Goal: Task Accomplishment & Management: Manage account settings

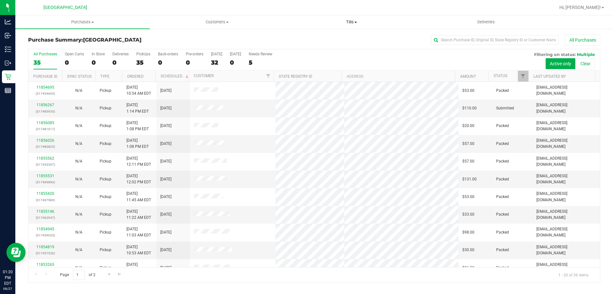
click at [352, 22] on span "Tills" at bounding box center [352, 22] width 134 height 6
click at [331, 37] on li "Manage tills" at bounding box center [351, 39] width 134 height 8
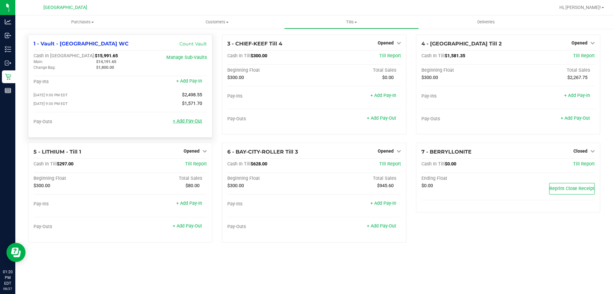
click at [188, 120] on link "+ Add Pay-Out" at bounding box center [187, 120] width 29 height 5
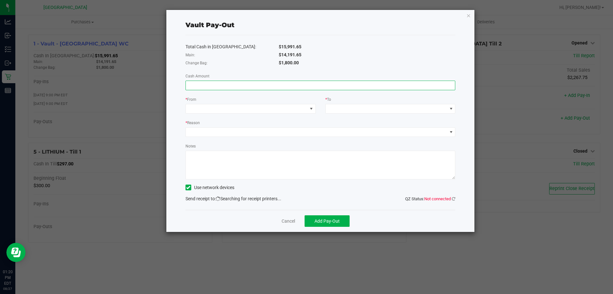
click at [294, 87] on input at bounding box center [321, 85] width 270 height 9
click at [285, 223] on link "Cancel" at bounding box center [288, 221] width 13 height 7
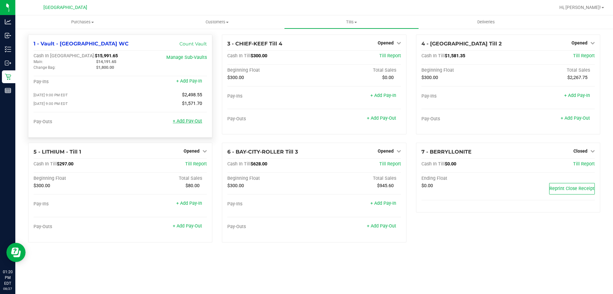
click at [199, 122] on link "+ Add Pay-Out" at bounding box center [187, 120] width 29 height 5
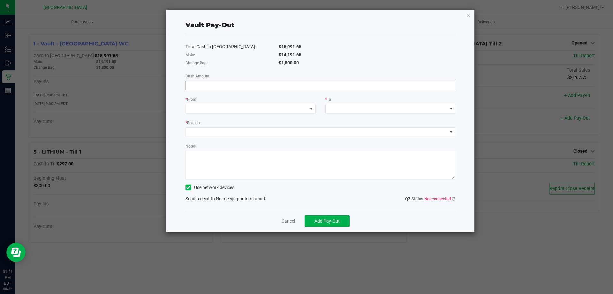
click at [222, 88] on input at bounding box center [321, 85] width 270 height 9
type input "$14,191.65"
click at [287, 111] on span at bounding box center [247, 108] width 122 height 9
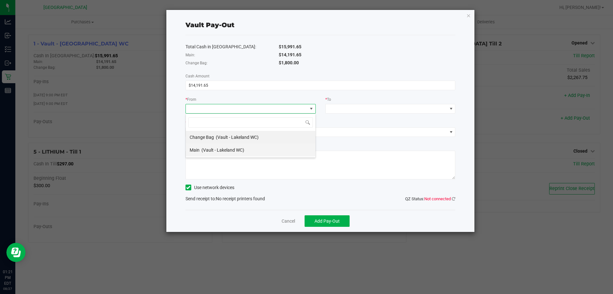
scroll to position [10, 130]
click at [208, 150] on span "(Vault - Lakeland WC)" at bounding box center [223, 149] width 43 height 5
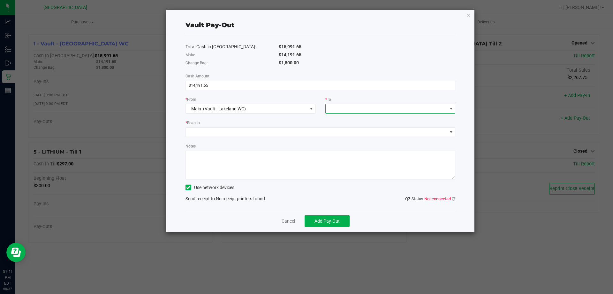
click at [345, 107] on span at bounding box center [387, 108] width 122 height 9
click at [348, 188] on span "Empyreal Transfer" at bounding box center [348, 188] width 36 height 5
click at [236, 135] on span at bounding box center [317, 131] width 262 height 9
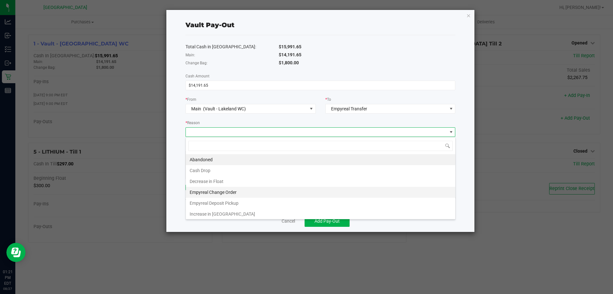
scroll to position [1, 0]
click at [213, 201] on li "Empyreal Deposit Pickup" at bounding box center [321, 201] width 270 height 11
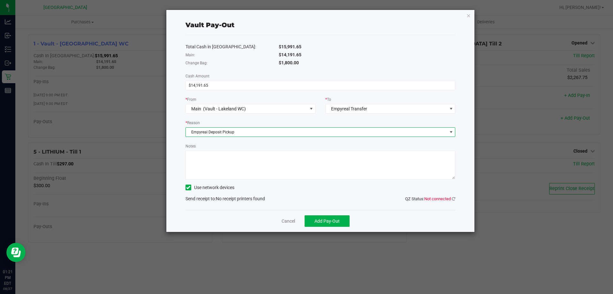
click at [217, 161] on textarea "Notes" at bounding box center [321, 164] width 270 height 29
type textarea "7912 - $6103.15 7913 - $8808.50 WITH ADRIAN"
click at [456, 199] on div "Vault Pay-Out Total Cash in Vault: $15,991.65 Main: $14,191.65 Change Bag: $1,8…" at bounding box center [320, 121] width 309 height 222
click at [455, 199] on icon at bounding box center [454, 198] width 4 height 4
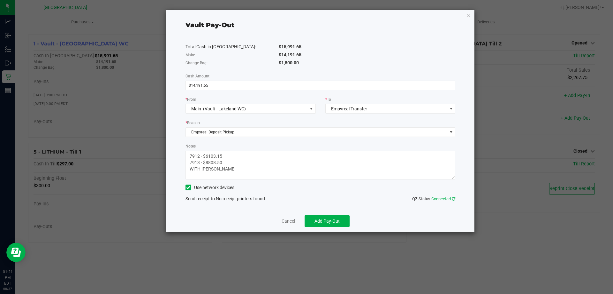
click at [452, 199] on icon at bounding box center [454, 198] width 4 height 4
click at [452, 197] on icon at bounding box center [454, 198] width 4 height 4
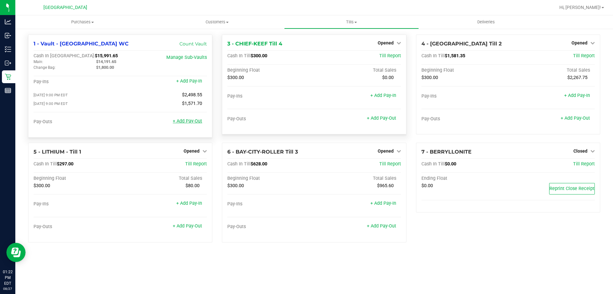
click at [194, 120] on link "+ Add Pay-Out" at bounding box center [187, 120] width 29 height 5
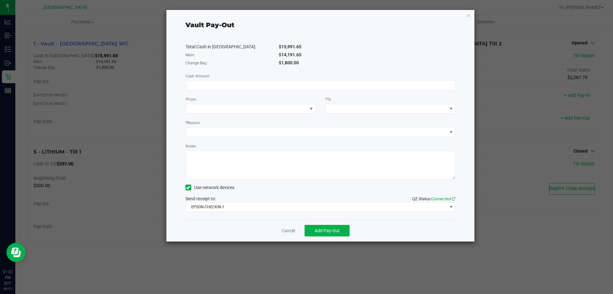
click at [233, 212] on div "Total Cash in Vault: $15,991.65 Main: $14,191.65 Change Bag: $1,800.00 Cash Amo…" at bounding box center [321, 127] width 270 height 184
click at [233, 208] on span "EPSON-CHECKIN-1" at bounding box center [317, 206] width 262 height 9
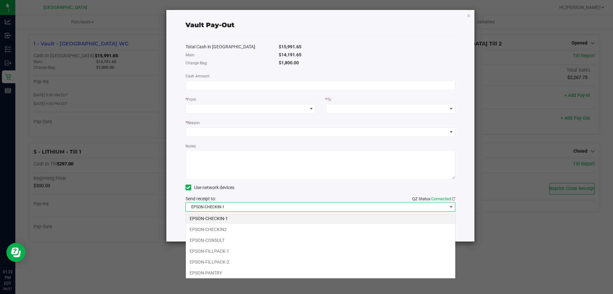
scroll to position [10, 270]
click at [223, 249] on li "EPSON-FILLPACK-1" at bounding box center [321, 250] width 270 height 11
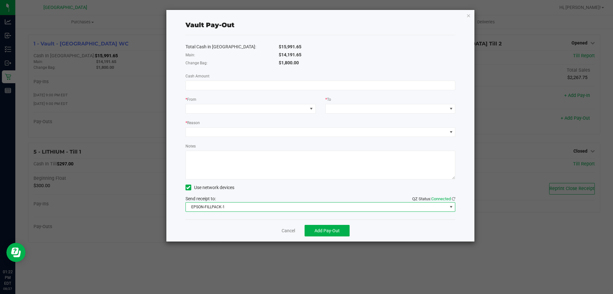
click at [219, 171] on textarea "Notes" at bounding box center [321, 164] width 270 height 29
type textarea "7912 - $6103.15 7913 - $8088.50 WITH [PERSON_NAME]"
click at [227, 120] on div "* Reason" at bounding box center [321, 123] width 270 height 8
click at [227, 122] on div "* Reason" at bounding box center [321, 123] width 270 height 8
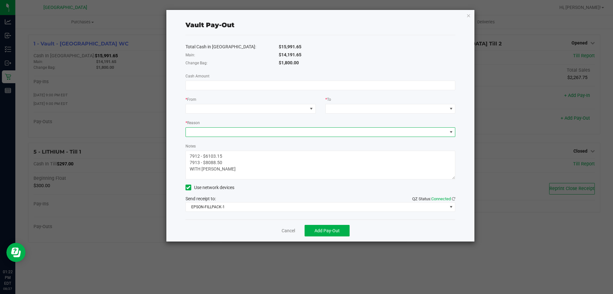
click at [225, 131] on span at bounding box center [317, 131] width 262 height 9
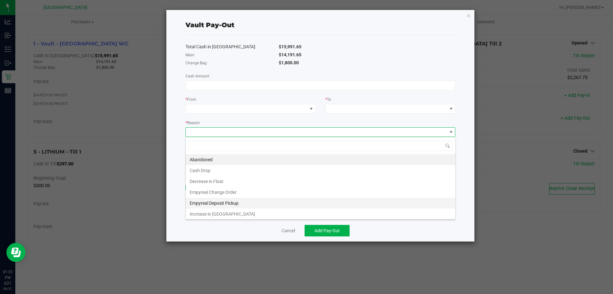
click at [214, 200] on li "Empyreal Deposit Pickup" at bounding box center [321, 202] width 270 height 11
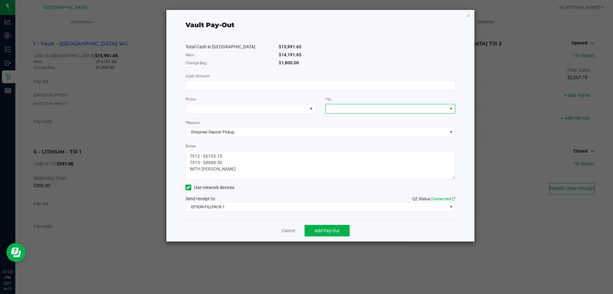
click at [345, 109] on span at bounding box center [387, 108] width 122 height 9
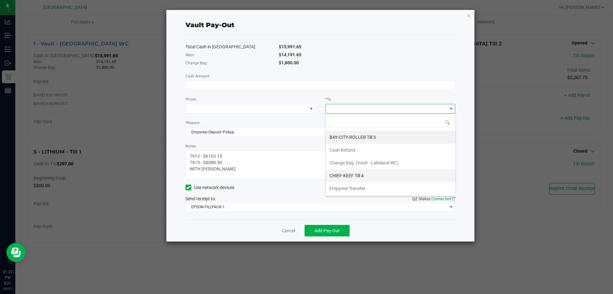
scroll to position [10, 130]
click at [346, 185] on div "Empyreal Transfer" at bounding box center [348, 187] width 37 height 11
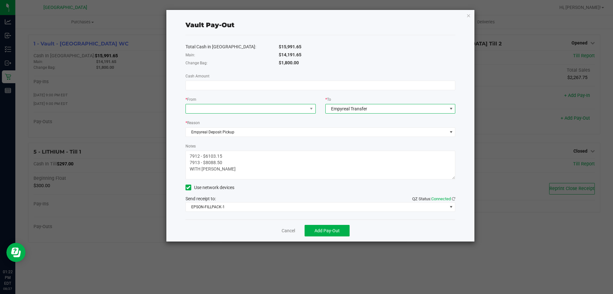
click at [274, 108] on span at bounding box center [247, 108] width 122 height 9
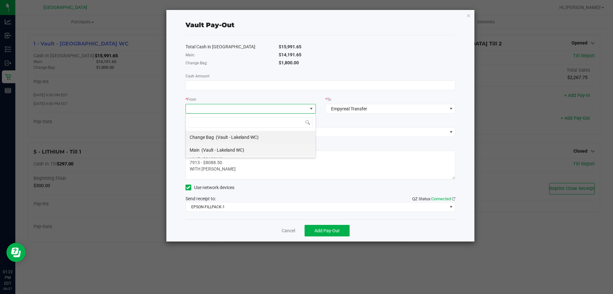
click at [224, 148] on span "(Vault - Lakeland WC)" at bounding box center [223, 149] width 43 height 5
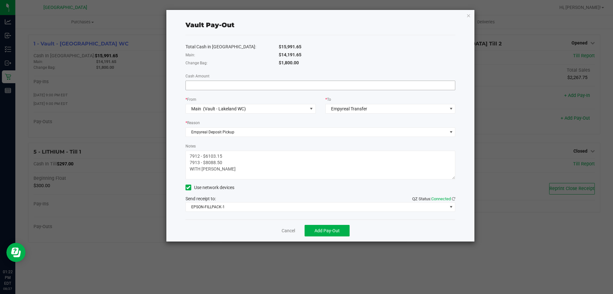
click at [226, 89] on div "Total Cash in Vault: $15,991.65 Main: $14,191.65 Change Bag: $1,800.00 Cash Amo…" at bounding box center [321, 127] width 270 height 184
click at [224, 88] on input at bounding box center [321, 85] width 270 height 9
type input "$14,191.65"
click at [342, 234] on button "Add Pay-Out" at bounding box center [327, 230] width 45 height 11
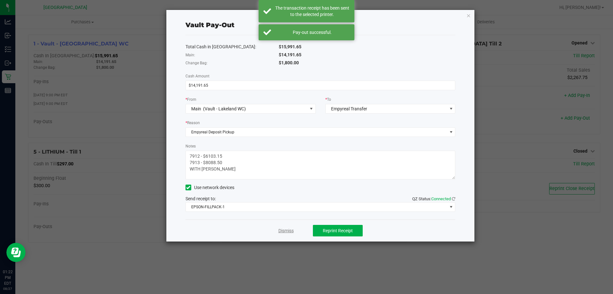
click at [292, 228] on link "Dismiss" at bounding box center [286, 230] width 15 height 7
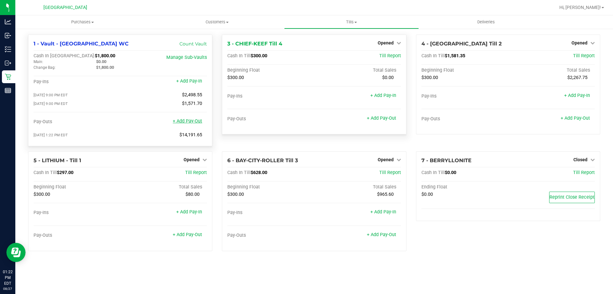
click at [189, 124] on link "+ Add Pay-Out" at bounding box center [187, 120] width 29 height 5
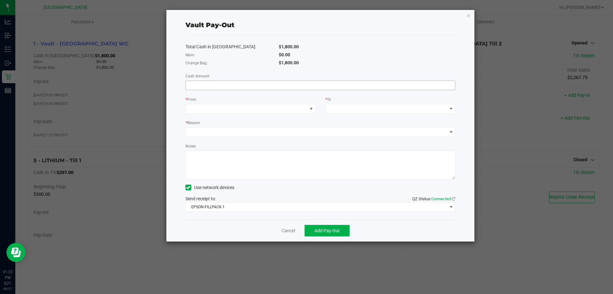
click at [267, 89] on input at bounding box center [321, 85] width 270 height 9
type input "$1,300.00"
click at [263, 105] on span at bounding box center [247, 108] width 122 height 9
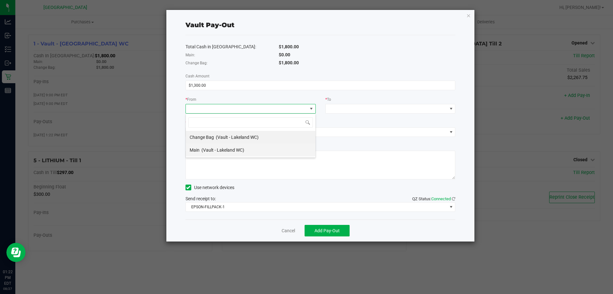
click at [251, 145] on li "Main (Vault - Lakeland WC)" at bounding box center [251, 149] width 130 height 13
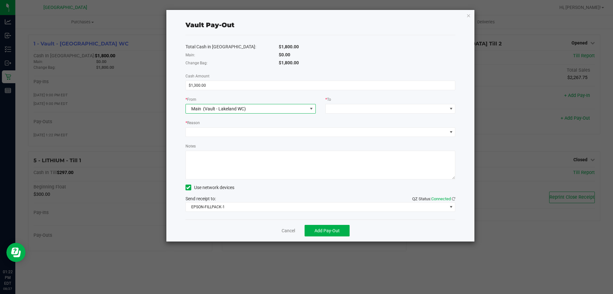
click at [271, 106] on span "Main (Vault - Lakeland WC)" at bounding box center [247, 108] width 122 height 9
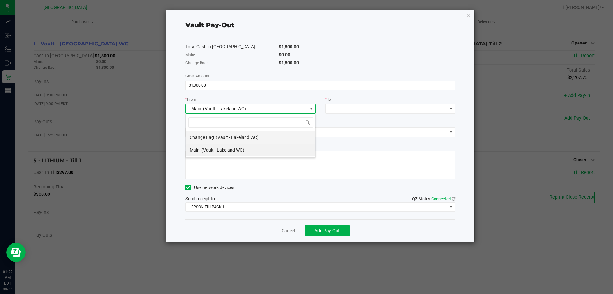
click at [241, 141] on div "Change Bag (Vault - Lakeland WC)" at bounding box center [224, 136] width 69 height 11
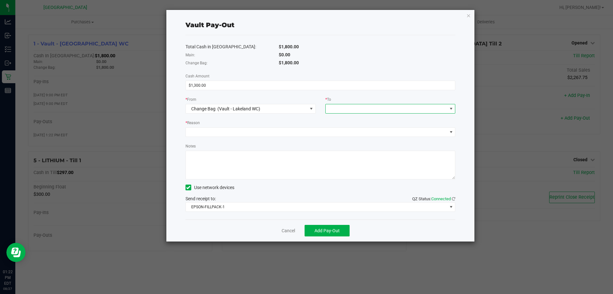
click at [338, 109] on span at bounding box center [387, 108] width 122 height 9
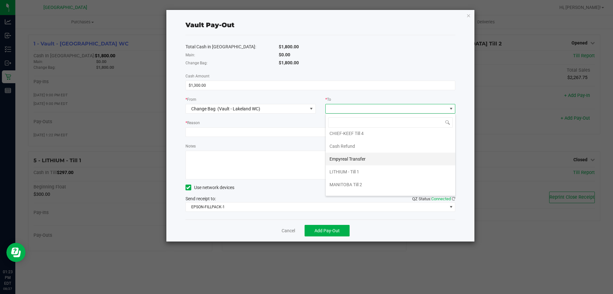
scroll to position [26, 0]
click at [348, 155] on div "Empyreal Transfer" at bounding box center [348, 149] width 37 height 11
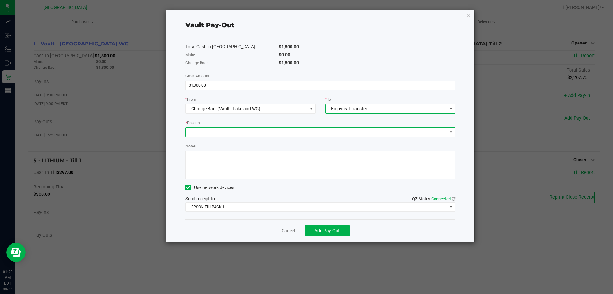
click at [305, 133] on span at bounding box center [317, 131] width 262 height 9
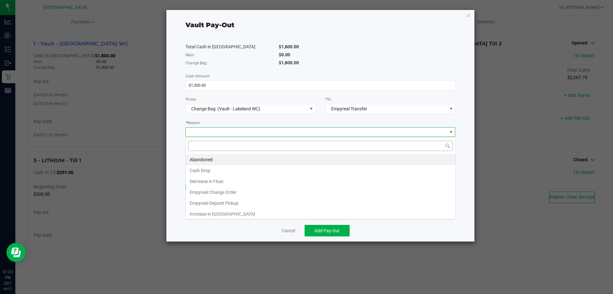
scroll to position [10, 270]
click at [222, 191] on li "Empyreal Change Order" at bounding box center [321, 192] width 270 height 11
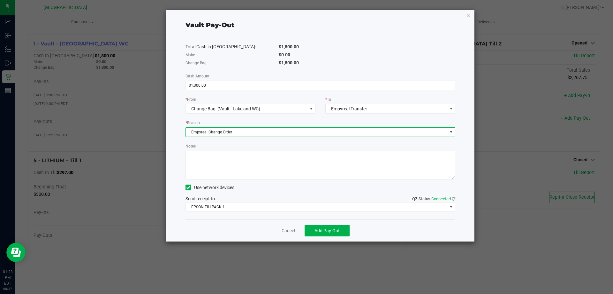
click at [222, 158] on textarea "Notes" at bounding box center [321, 164] width 270 height 29
type textarea "CHANGE ORDER $1300"
click at [321, 230] on span "Add Pay-Out" at bounding box center [327, 230] width 25 height 5
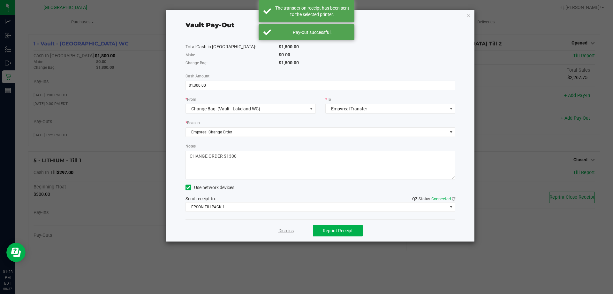
click at [286, 230] on link "Dismiss" at bounding box center [286, 230] width 15 height 7
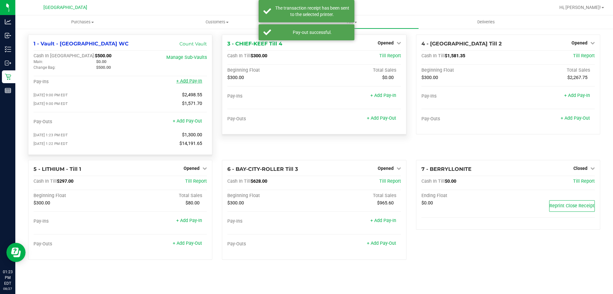
click at [191, 80] on link "+ Add Pay-In" at bounding box center [189, 80] width 26 height 5
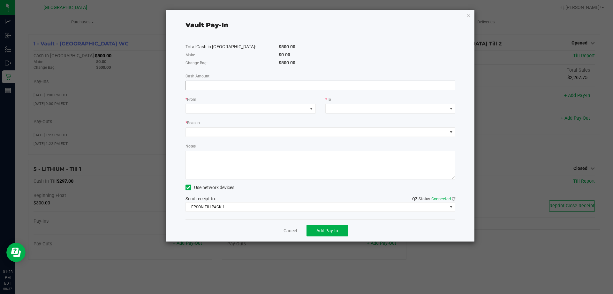
click at [264, 88] on input at bounding box center [321, 85] width 270 height 9
type input "$1,300.00"
click at [249, 111] on span at bounding box center [247, 108] width 122 height 9
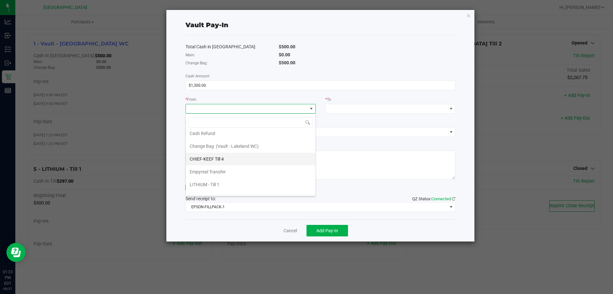
scroll to position [26, 0]
click at [215, 161] on span "Empyreal Transfer" at bounding box center [208, 162] width 36 height 5
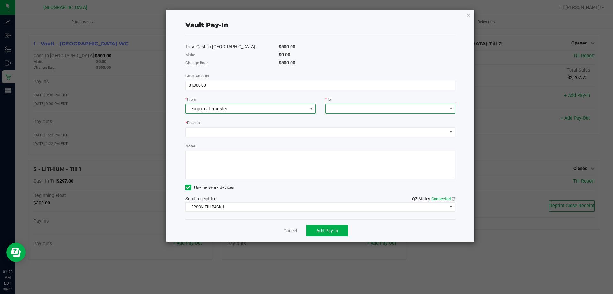
click at [365, 111] on span at bounding box center [387, 108] width 122 height 9
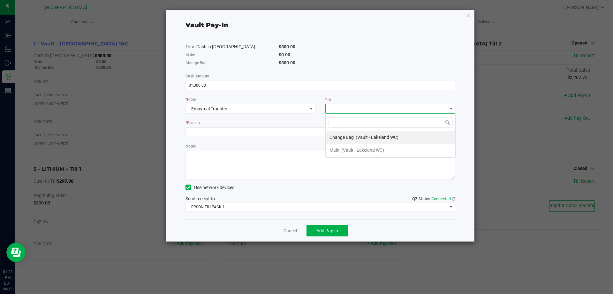
scroll to position [10, 130]
click at [354, 150] on span "(Vault - Lakeland WC)" at bounding box center [362, 149] width 43 height 5
click at [262, 126] on div "* Reason" at bounding box center [321, 123] width 270 height 8
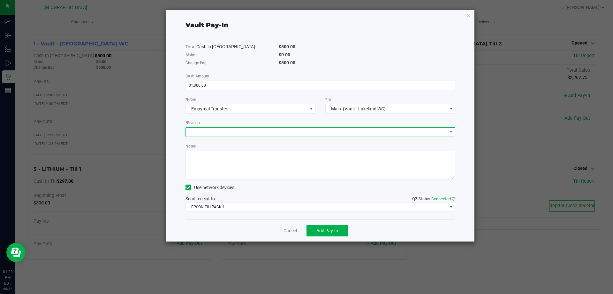
click at [260, 131] on span at bounding box center [317, 131] width 262 height 9
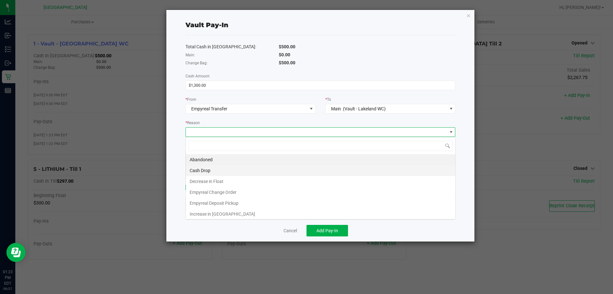
scroll to position [10, 270]
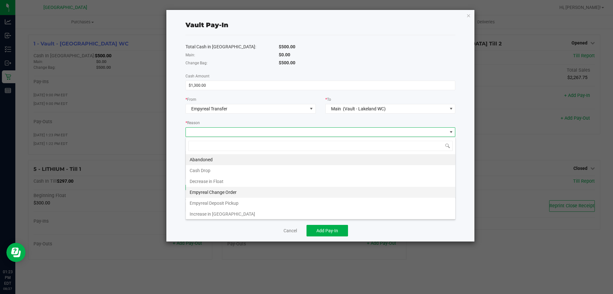
click at [219, 190] on li "Empyreal Change Order" at bounding box center [321, 192] width 270 height 11
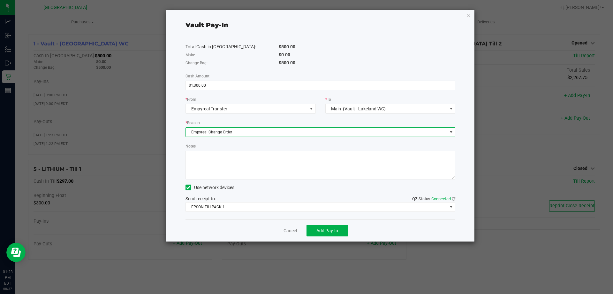
click at [214, 169] on textarea "Notes" at bounding box center [321, 164] width 270 height 29
type textarea "CHANGE ORDER $1300"
click at [329, 232] on span "Add Pay-In" at bounding box center [328, 230] width 22 height 5
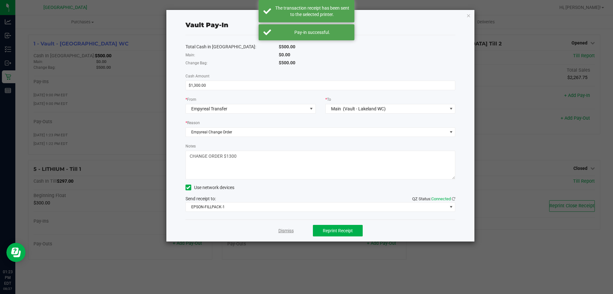
click at [286, 230] on link "Dismiss" at bounding box center [286, 230] width 15 height 7
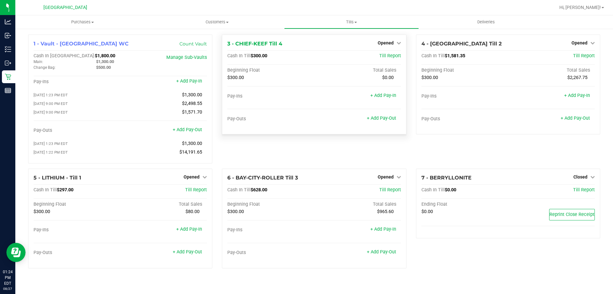
click at [594, 5] on span "Hi, [PERSON_NAME]!" at bounding box center [581, 7] width 42 height 5
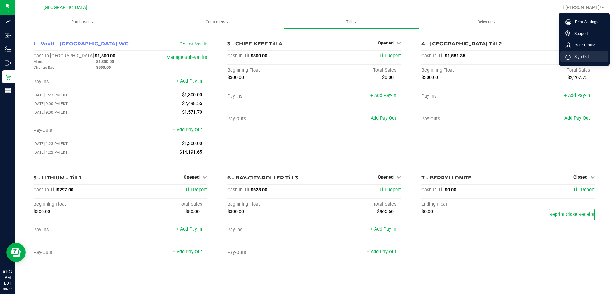
click at [583, 58] on span "Sign Out" at bounding box center [580, 56] width 19 height 6
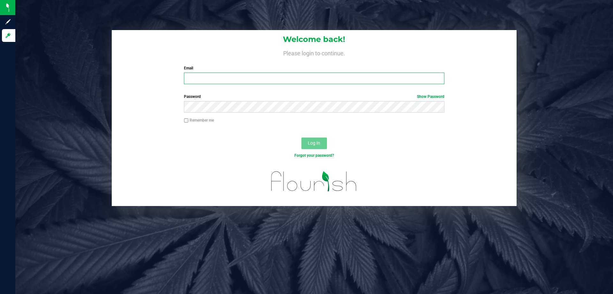
click at [225, 77] on input "Email" at bounding box center [314, 78] width 260 height 11
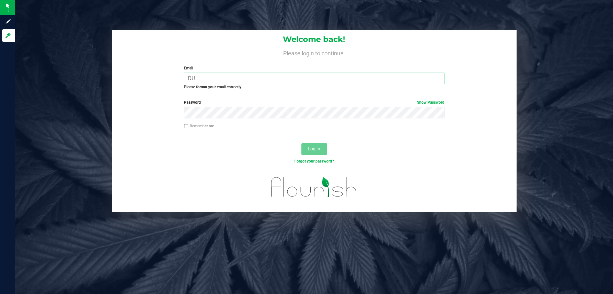
type input "D"
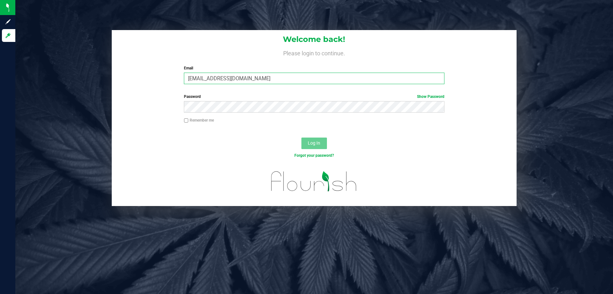
type input "[EMAIL_ADDRESS][DOMAIN_NAME]"
click at [302, 137] on button "Log In" at bounding box center [315, 142] width 26 height 11
